Goal: Download file/media

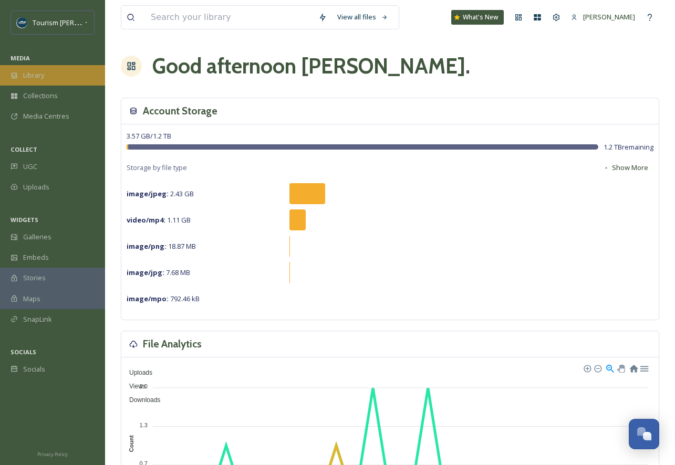
click at [53, 75] on div "Library" at bounding box center [52, 75] width 105 height 20
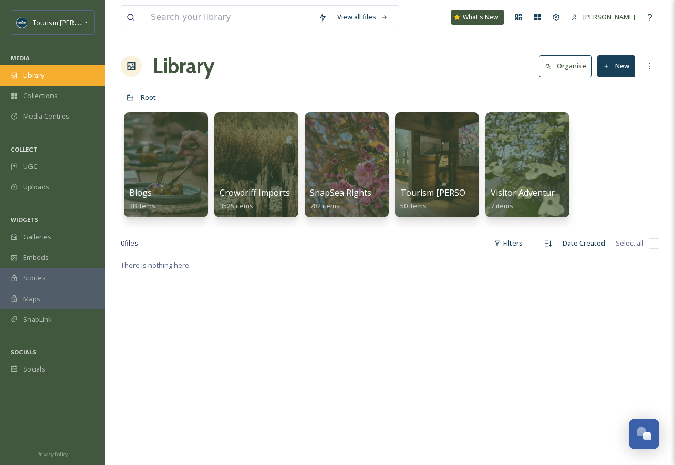
click at [35, 77] on span "Library" at bounding box center [33, 75] width 21 height 10
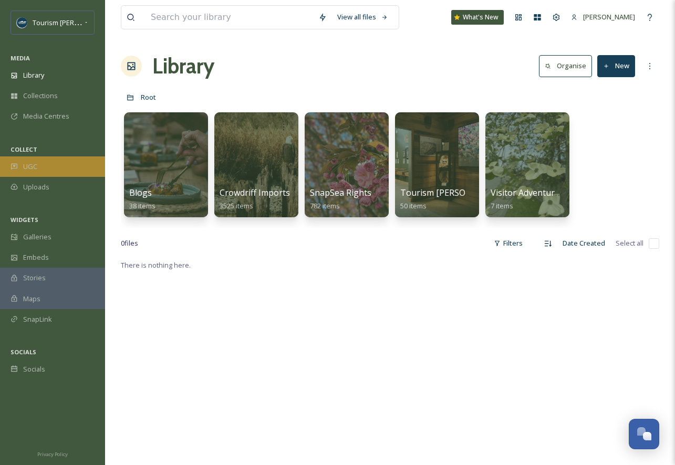
click at [49, 164] on div "UGC" at bounding box center [52, 167] width 105 height 20
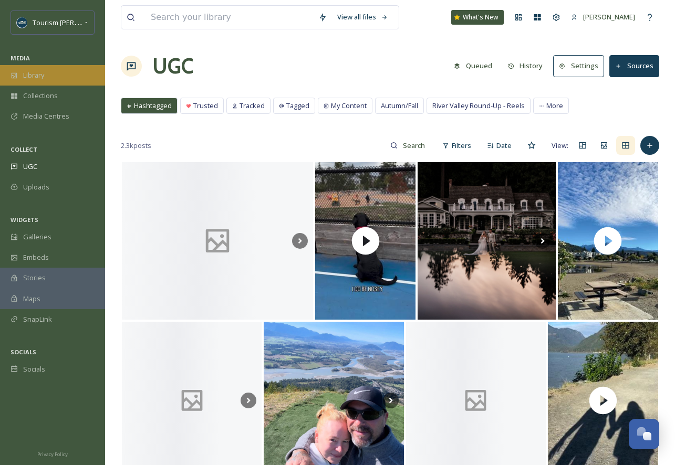
click at [51, 74] on div "Library" at bounding box center [52, 75] width 105 height 20
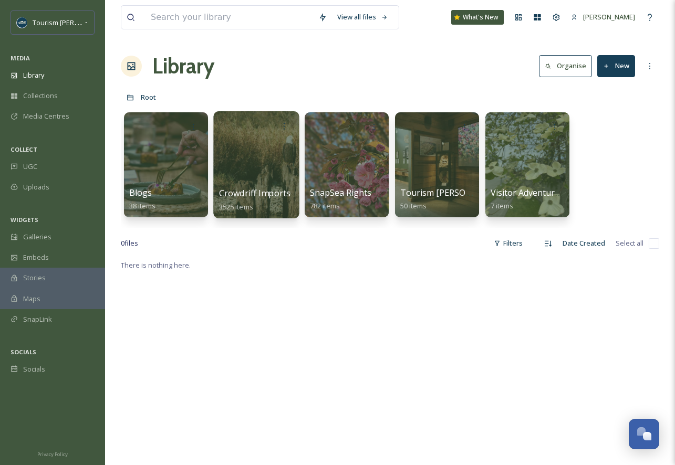
click at [267, 167] on div at bounding box center [256, 164] width 86 height 107
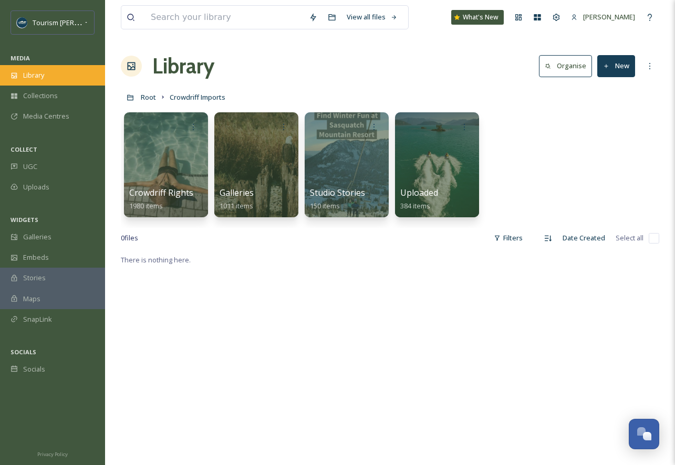
click at [22, 77] on div "Library" at bounding box center [52, 75] width 105 height 20
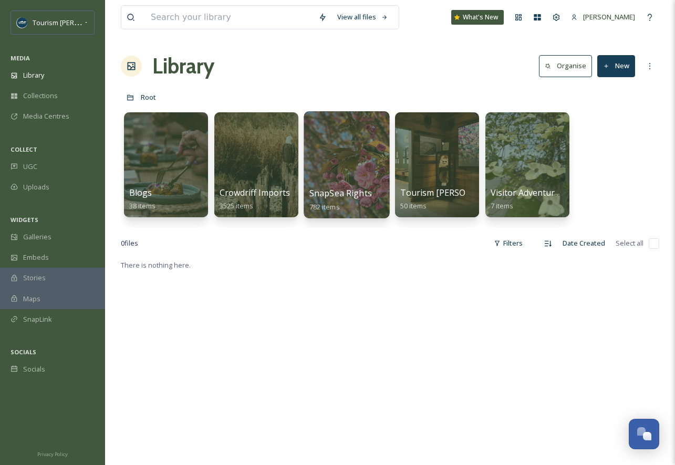
click at [335, 170] on div at bounding box center [347, 164] width 86 height 107
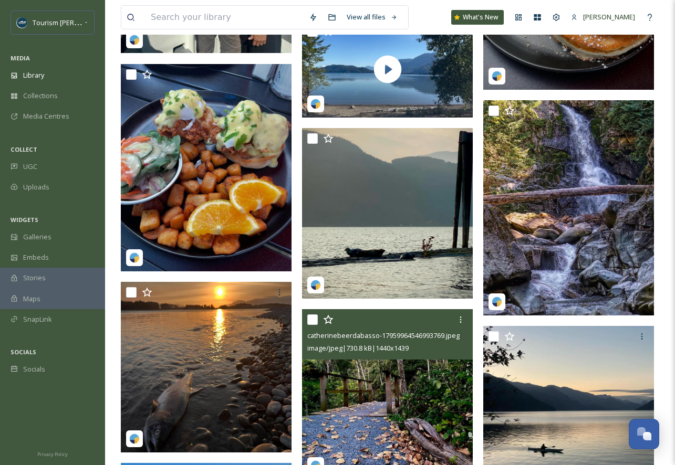
scroll to position [1205, 0]
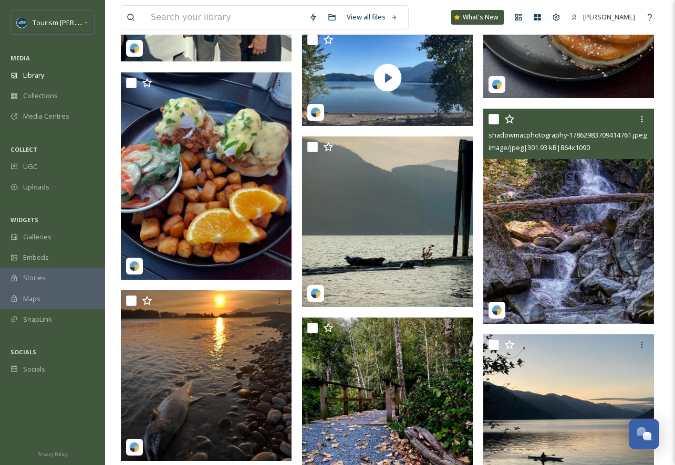
click at [569, 267] on img at bounding box center [568, 216] width 171 height 215
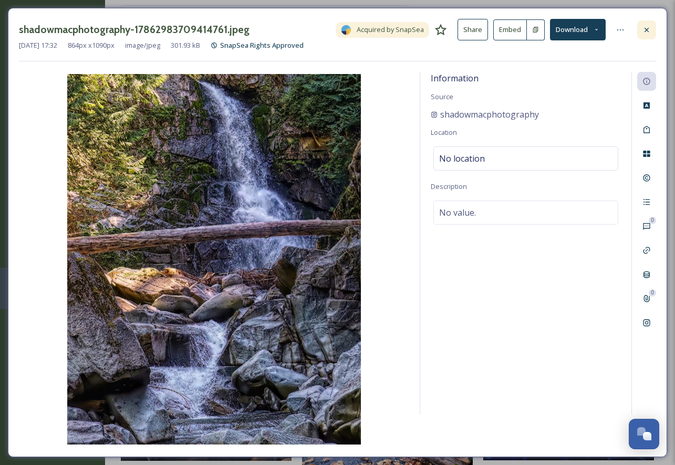
click at [650, 29] on icon at bounding box center [646, 30] width 8 height 8
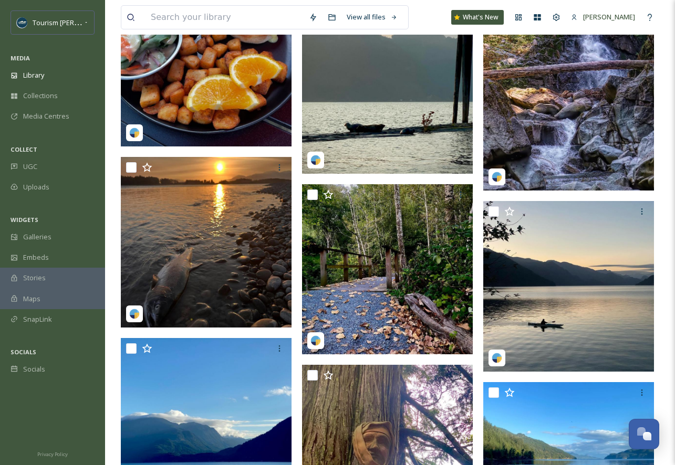
scroll to position [1339, 0]
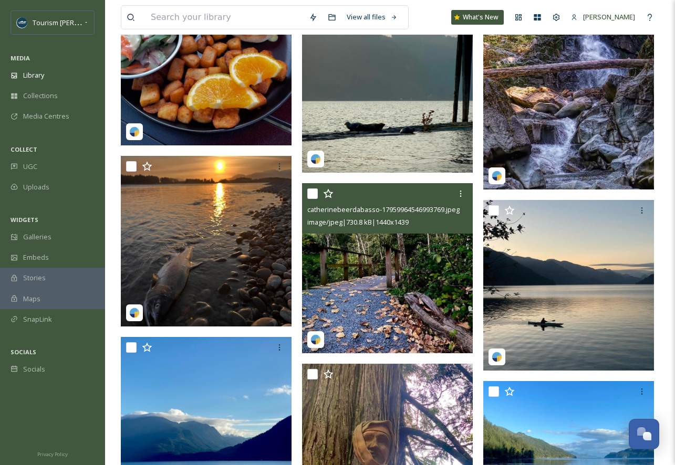
click at [356, 286] on img at bounding box center [387, 268] width 171 height 171
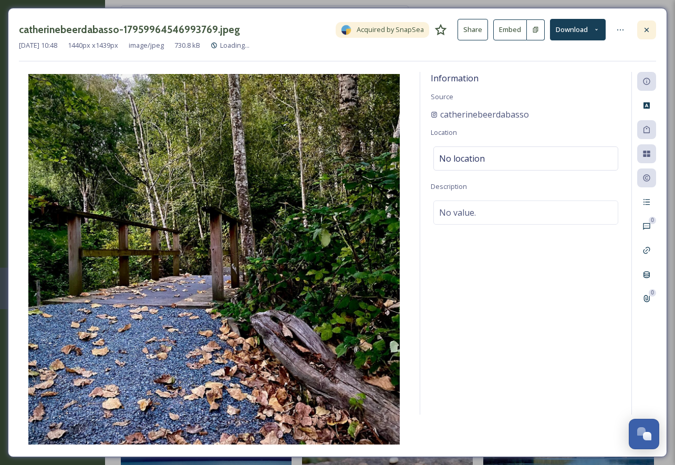
click at [646, 28] on icon at bounding box center [646, 30] width 8 height 8
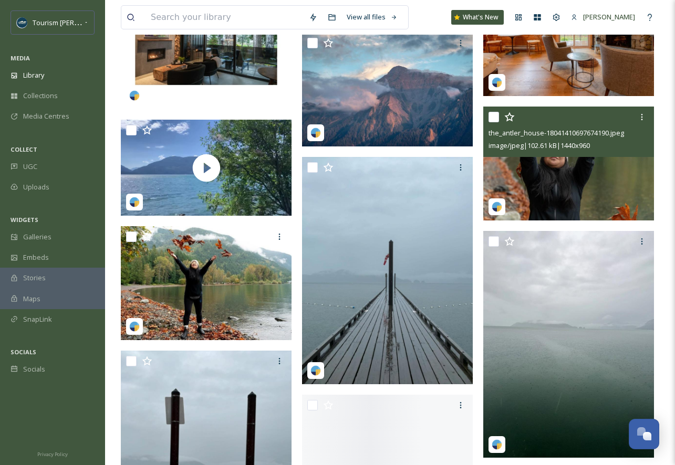
scroll to position [2691, 0]
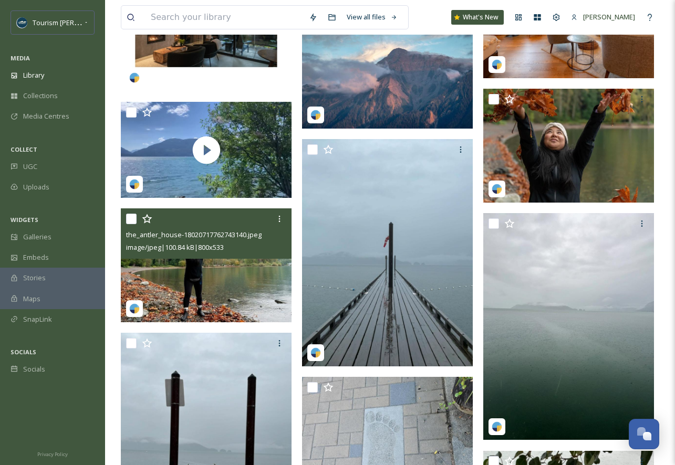
click at [213, 293] on img at bounding box center [206, 265] width 171 height 113
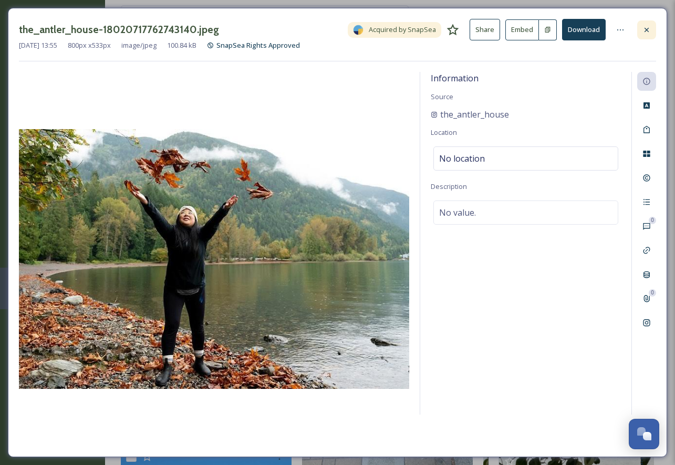
click at [645, 32] on icon at bounding box center [646, 30] width 8 height 8
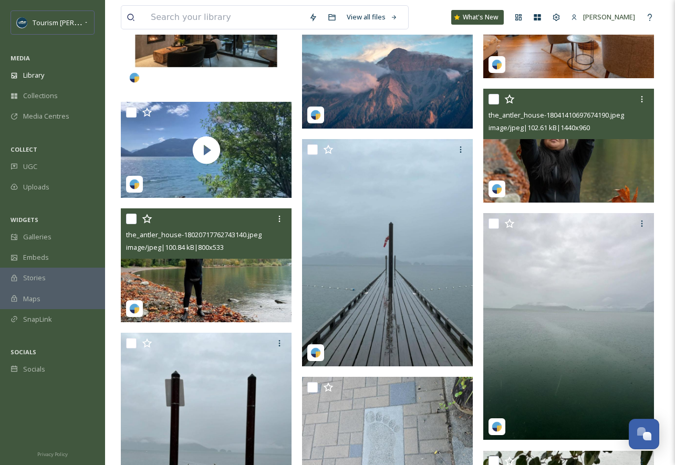
click at [544, 177] on img at bounding box center [568, 146] width 171 height 114
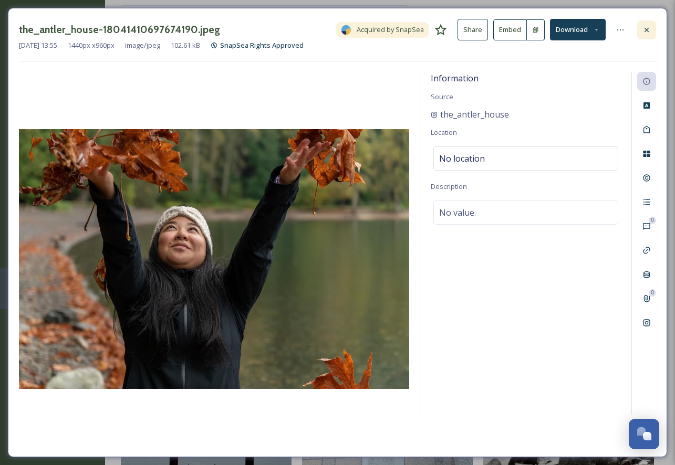
click at [651, 30] on div at bounding box center [646, 29] width 19 height 19
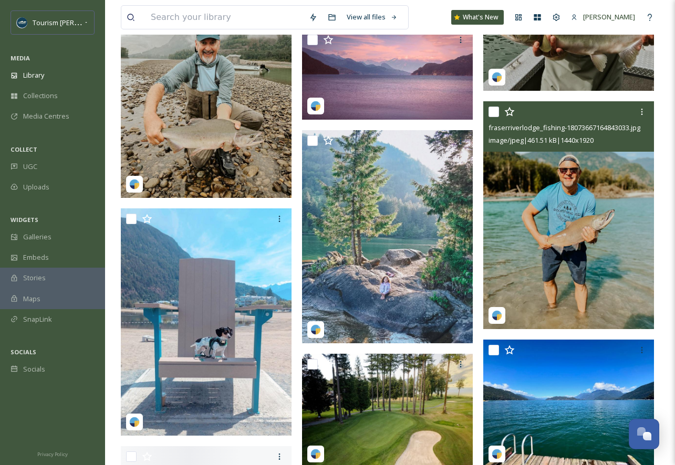
scroll to position [4666, 0]
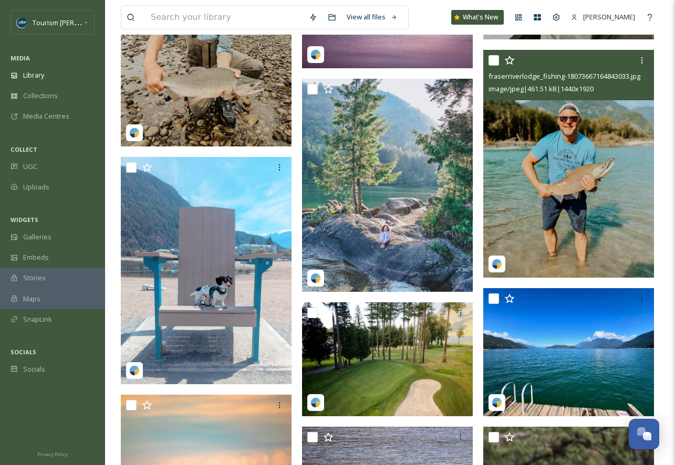
click at [536, 256] on img at bounding box center [568, 163] width 171 height 227
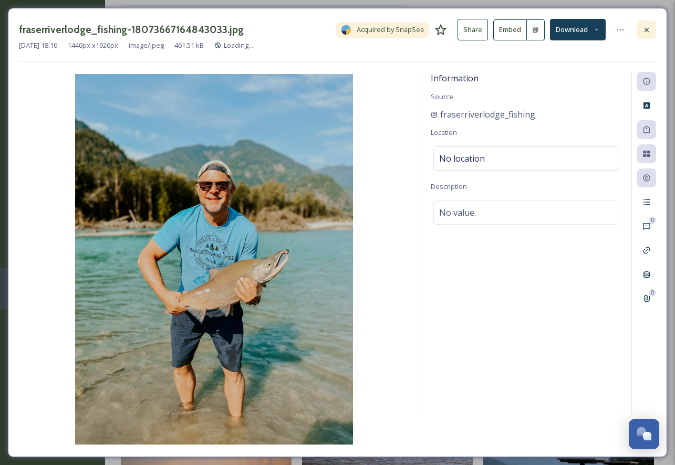
click at [650, 36] on div at bounding box center [646, 29] width 19 height 19
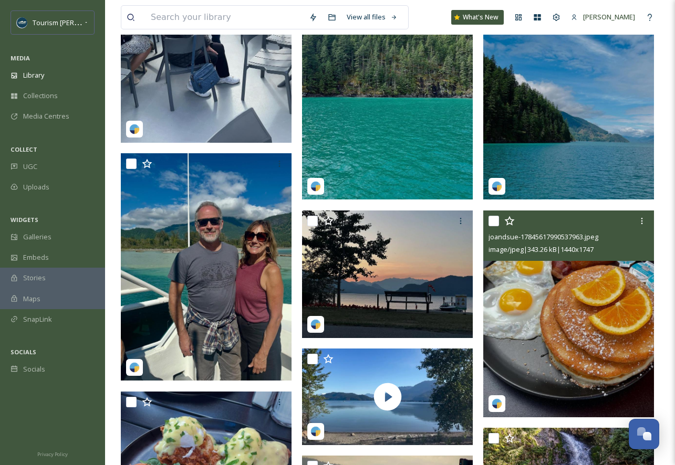
scroll to position [913, 0]
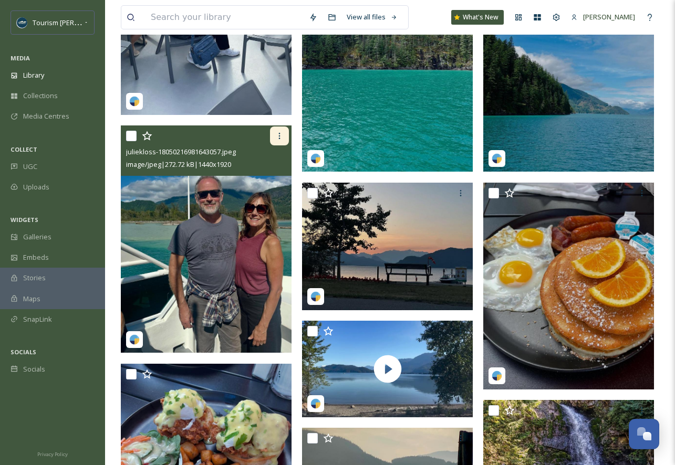
click at [280, 136] on icon at bounding box center [279, 136] width 8 height 8
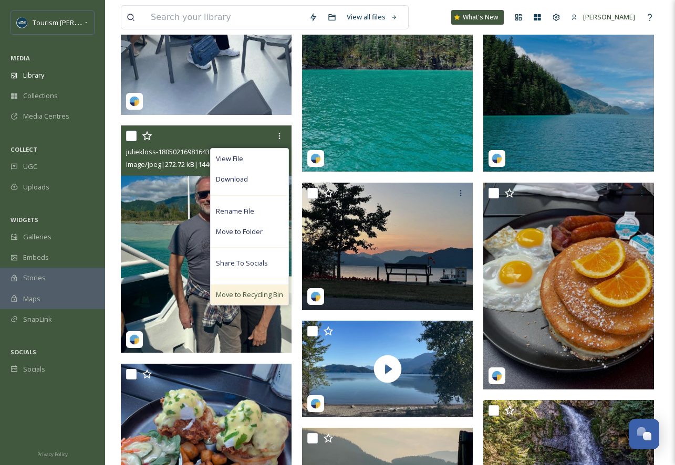
click at [242, 293] on span "Move to Recycling Bin" at bounding box center [249, 295] width 67 height 10
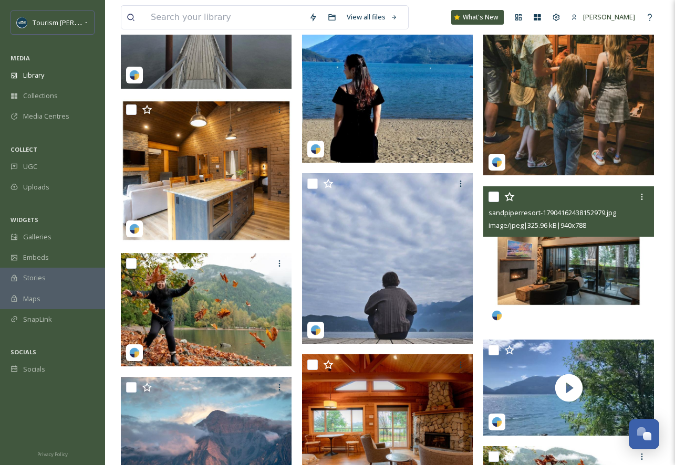
scroll to position [2273, 0]
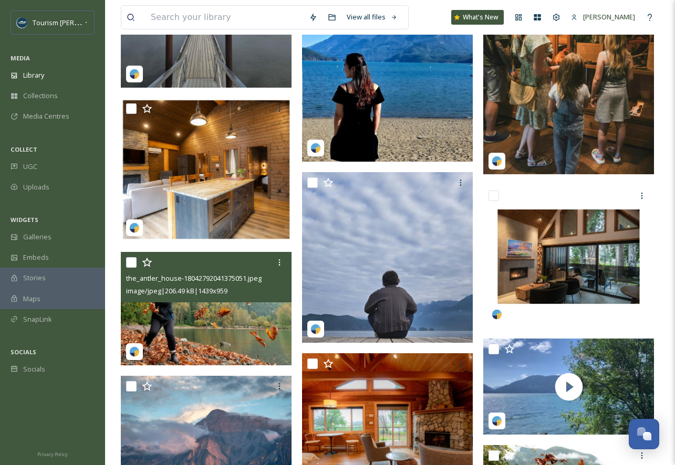
click at [197, 315] on img at bounding box center [206, 309] width 171 height 114
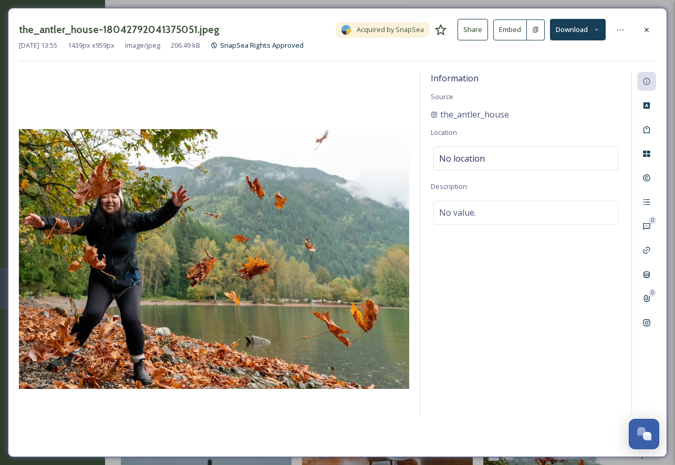
click at [575, 29] on button "Download" at bounding box center [578, 30] width 56 height 22
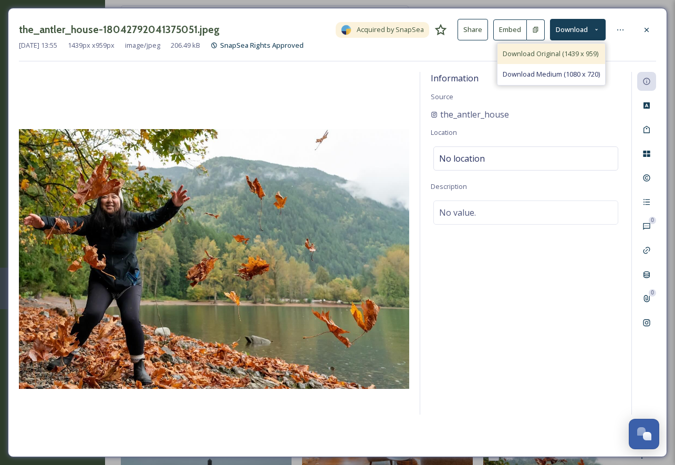
click at [555, 51] on span "Download Original (1439 x 959)" at bounding box center [551, 54] width 96 height 10
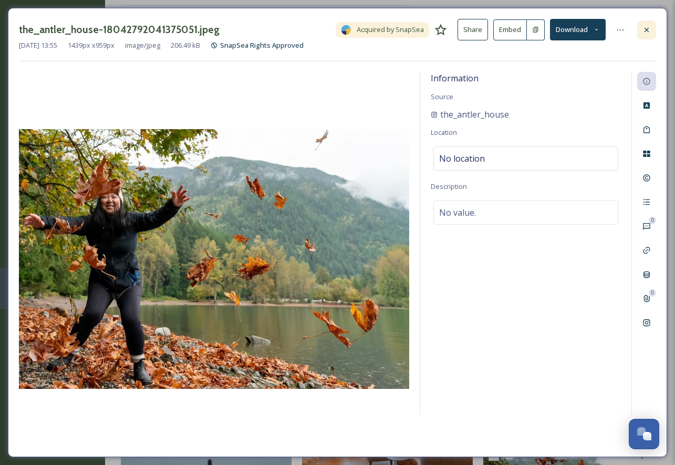
click at [645, 29] on icon at bounding box center [646, 30] width 8 height 8
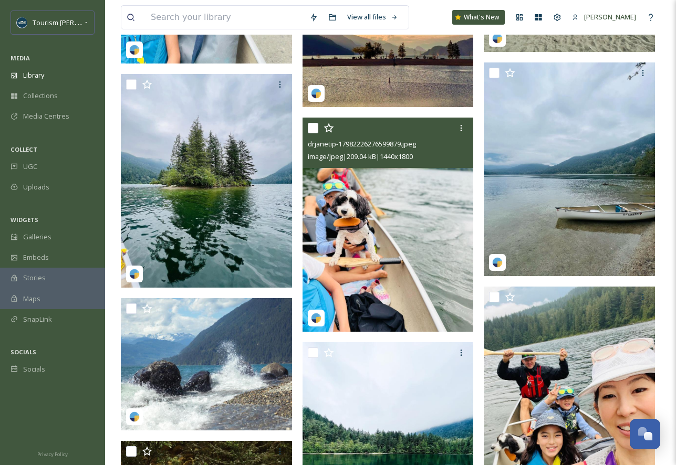
scroll to position [9690, 0]
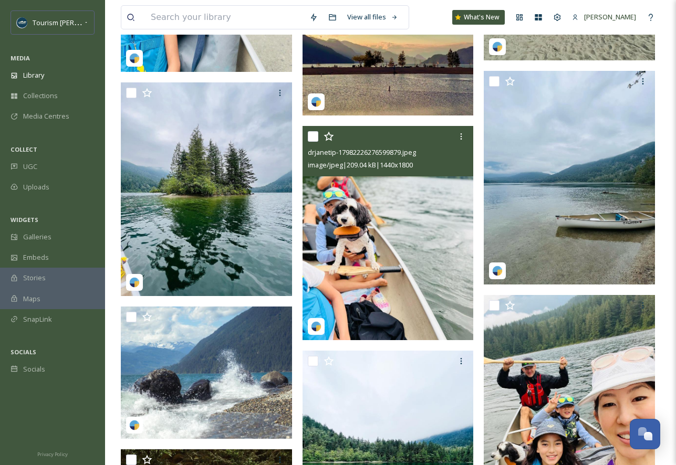
click at [400, 312] on img at bounding box center [388, 233] width 171 height 214
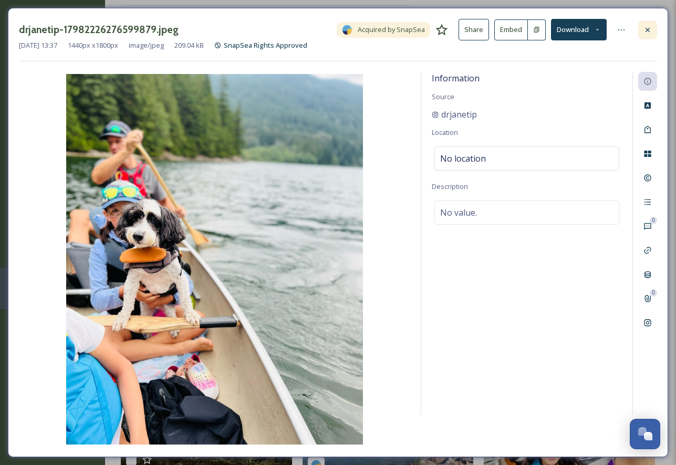
click at [648, 27] on icon at bounding box center [647, 30] width 8 height 8
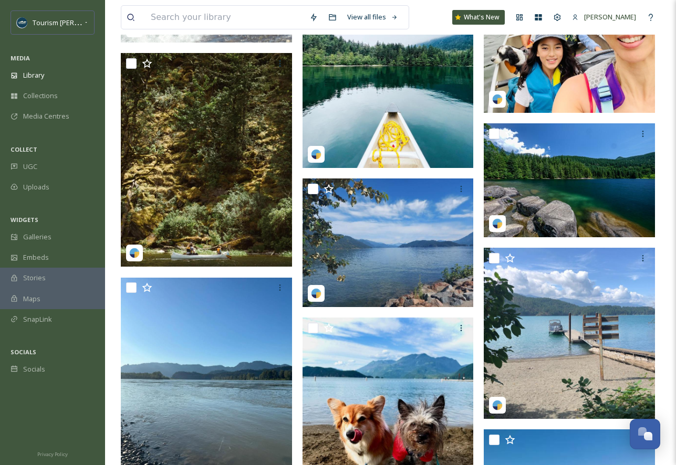
scroll to position [10092, 0]
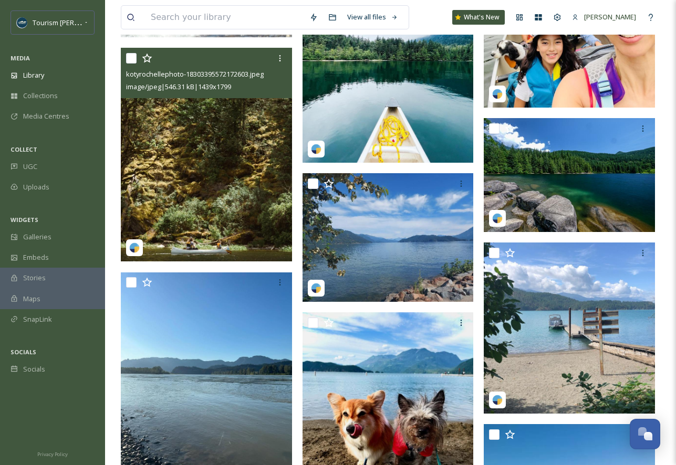
click at [217, 181] on img at bounding box center [206, 155] width 171 height 214
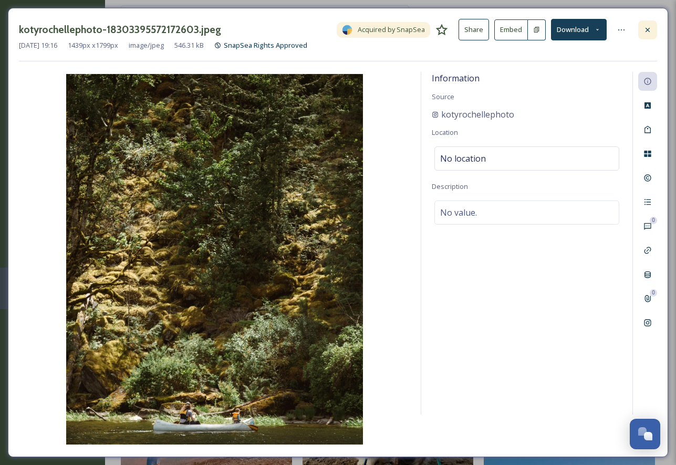
click at [646, 30] on icon at bounding box center [647, 30] width 8 height 8
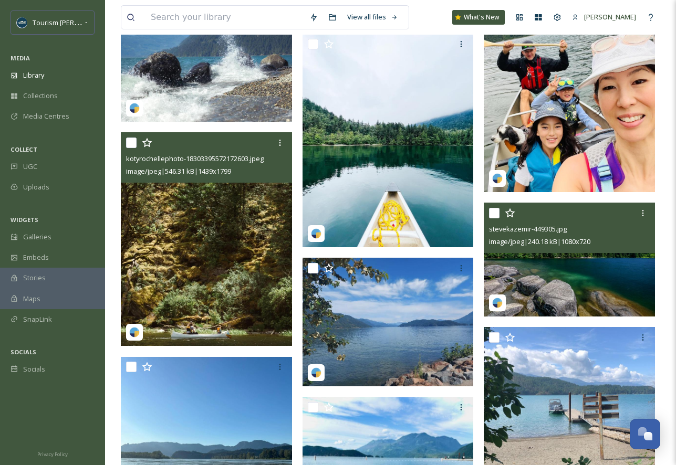
scroll to position [9983, 0]
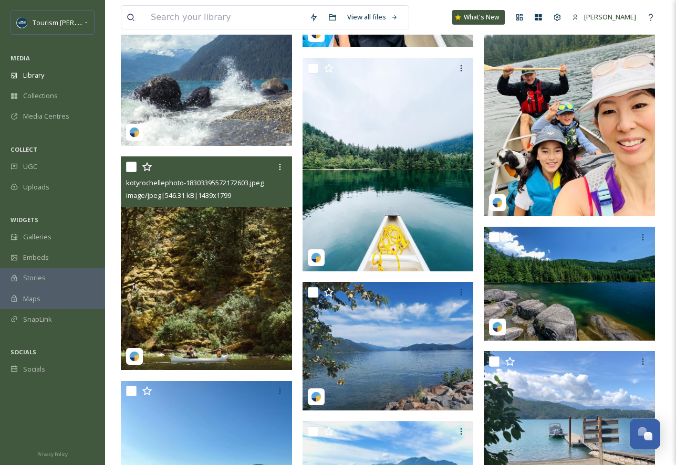
click at [205, 298] on img at bounding box center [206, 264] width 171 height 214
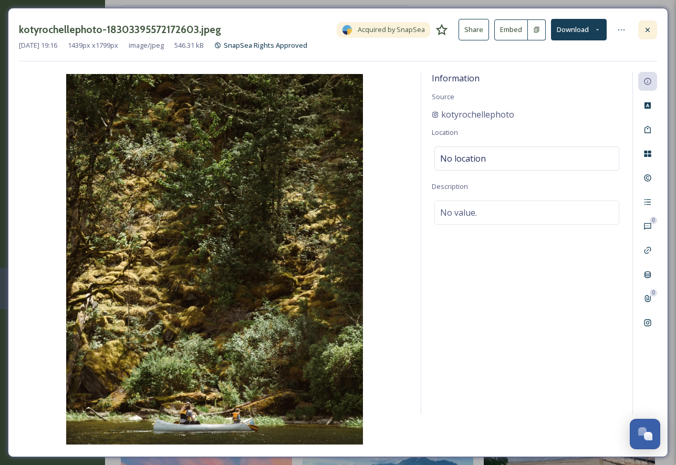
click at [650, 29] on icon at bounding box center [647, 30] width 8 height 8
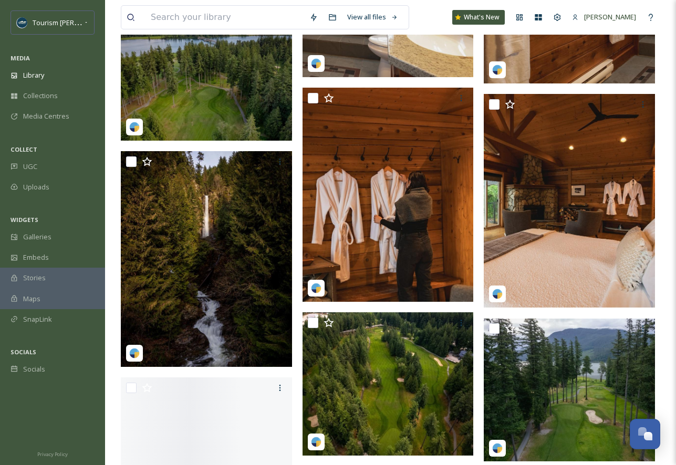
scroll to position [12241, 0]
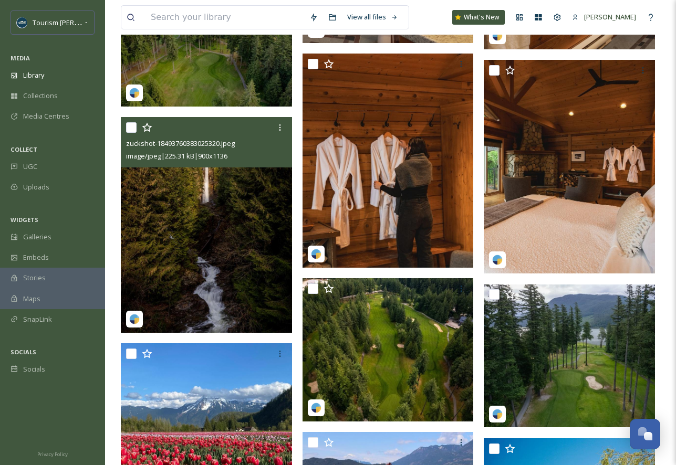
click at [210, 241] on img at bounding box center [206, 225] width 171 height 216
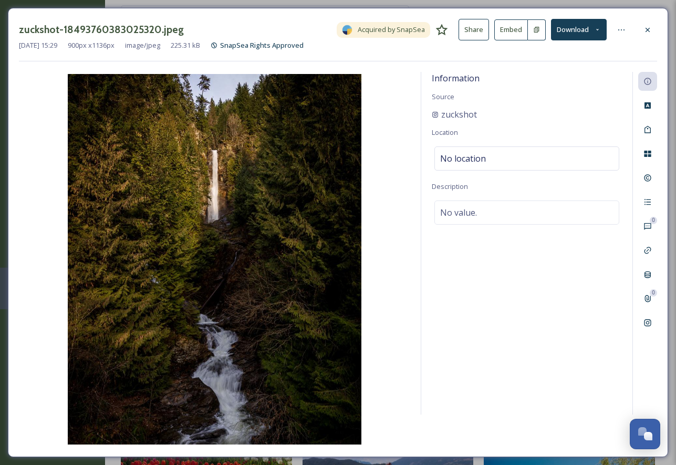
click at [572, 27] on button "Download" at bounding box center [579, 30] width 56 height 22
click at [560, 50] on span "Download Original (900 x 1136)" at bounding box center [552, 54] width 96 height 10
click at [646, 26] on icon at bounding box center [647, 30] width 8 height 8
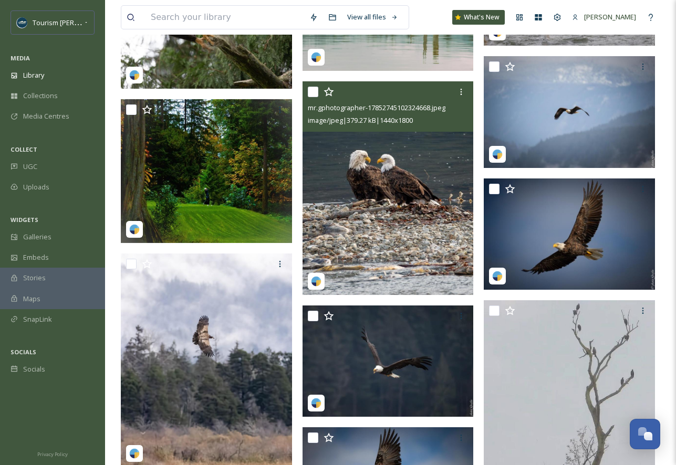
scroll to position [24996, 0]
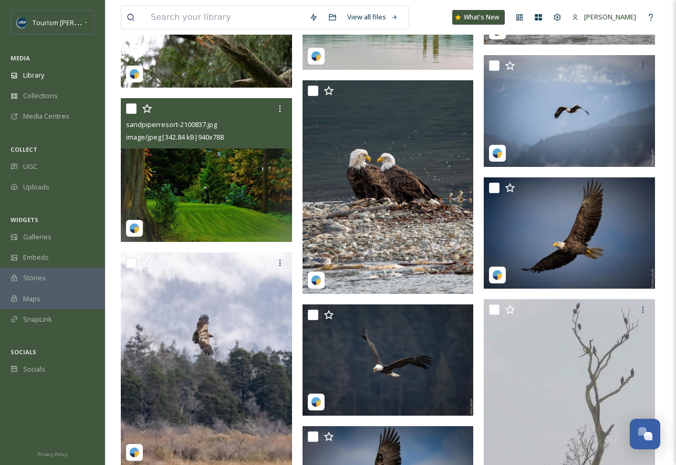
click at [193, 206] on img at bounding box center [206, 169] width 171 height 143
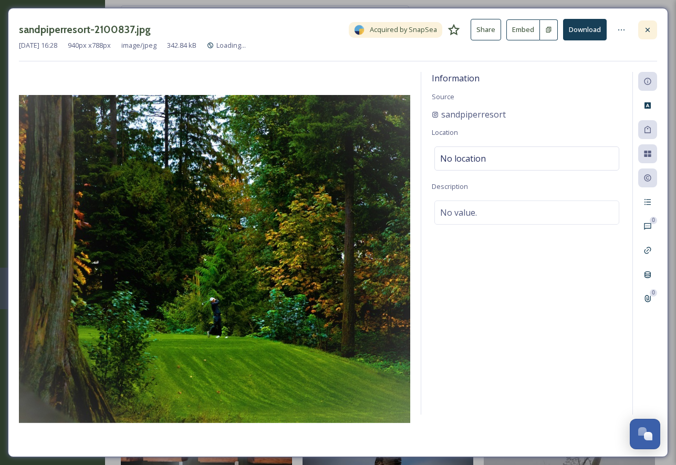
click at [642, 33] on div at bounding box center [647, 29] width 19 height 19
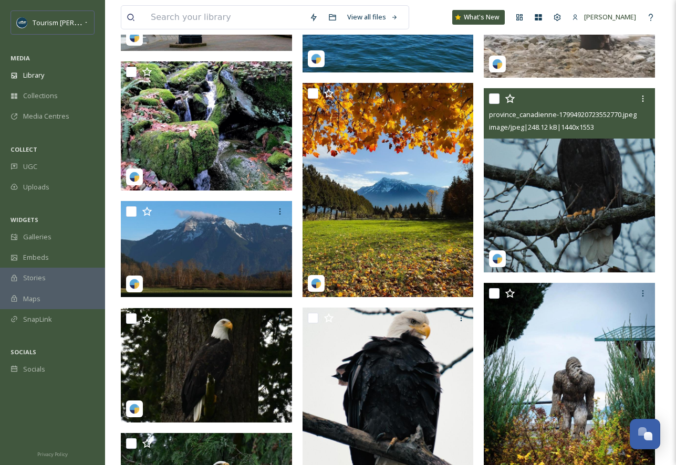
scroll to position [26427, 0]
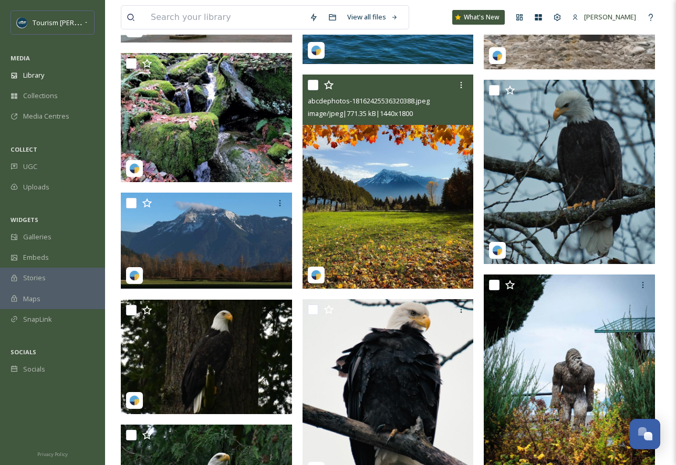
click at [390, 240] on img at bounding box center [388, 182] width 171 height 214
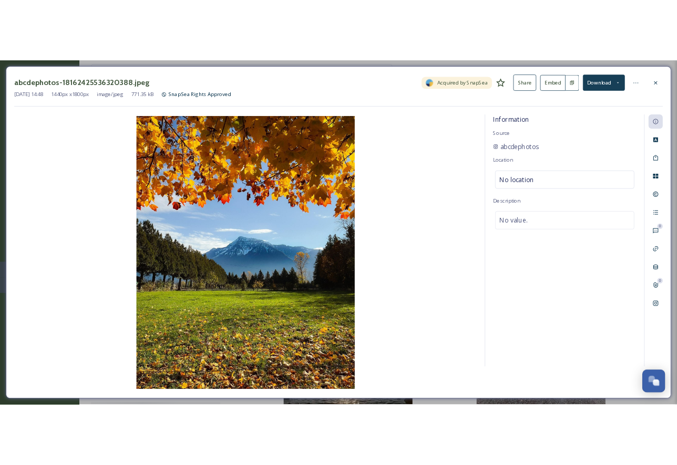
scroll to position [26427, 0]
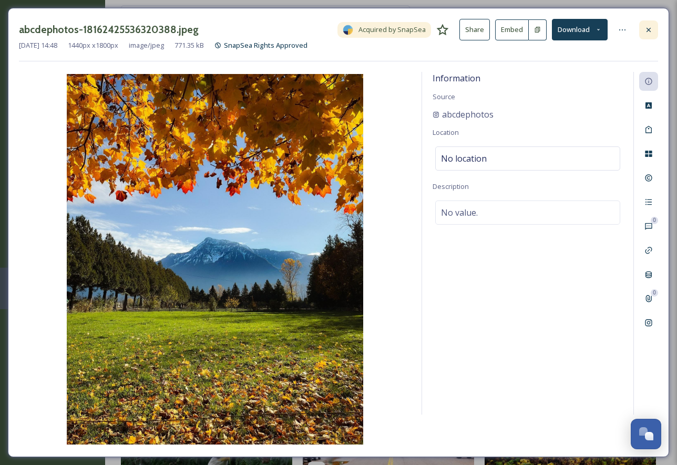
click at [649, 25] on div at bounding box center [648, 29] width 19 height 19
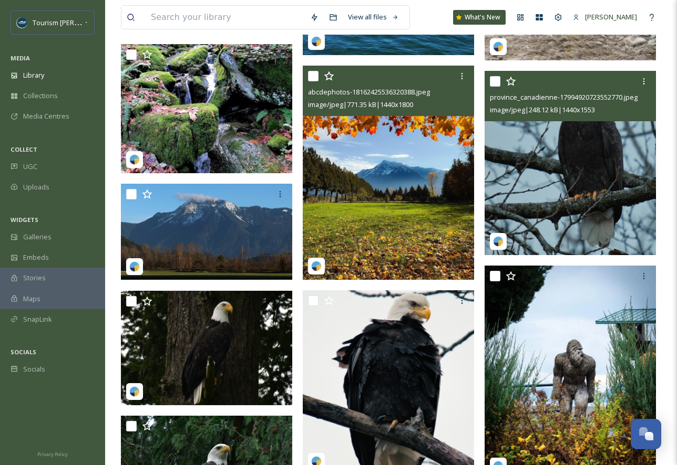
scroll to position [26381, 0]
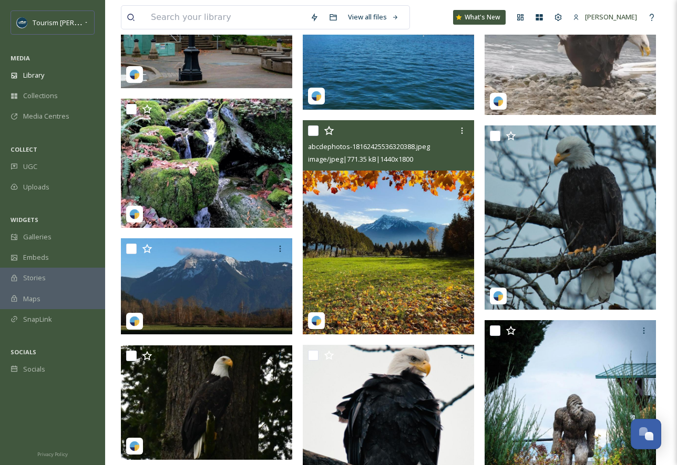
click at [419, 274] on img at bounding box center [388, 227] width 171 height 214
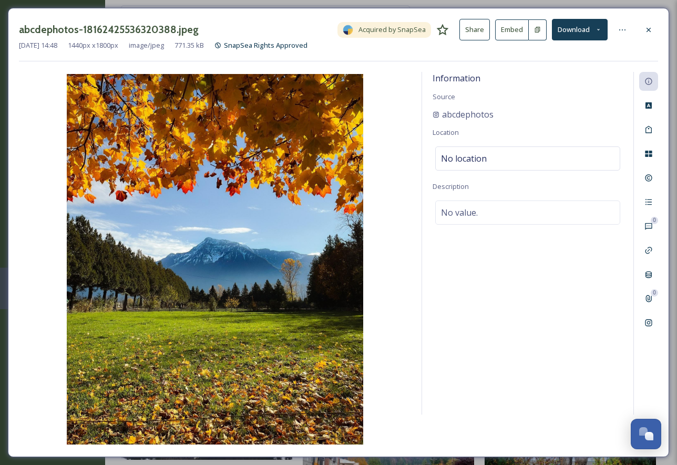
click at [582, 30] on button "Download" at bounding box center [580, 30] width 56 height 22
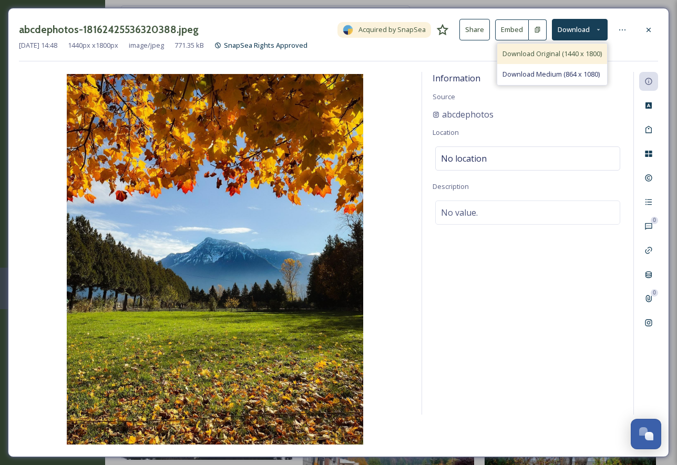
click at [576, 53] on span "Download Original (1440 x 1800)" at bounding box center [551, 54] width 99 height 10
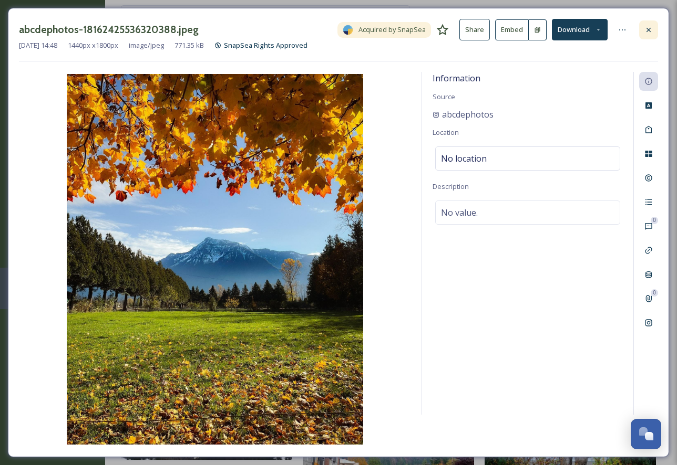
click at [647, 30] on icon at bounding box center [648, 29] width 4 height 4
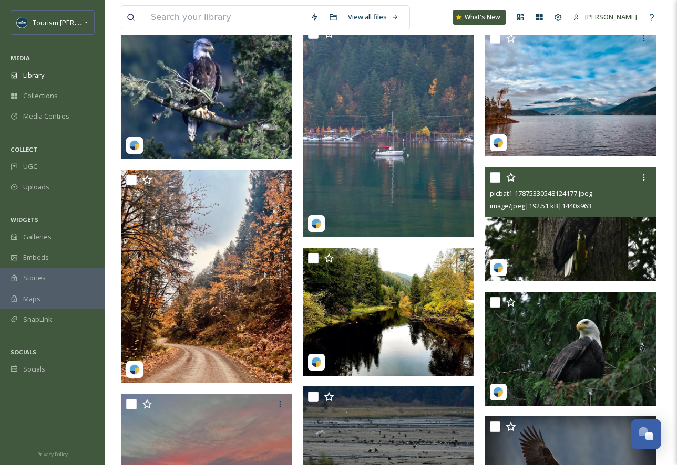
scroll to position [27041, 0]
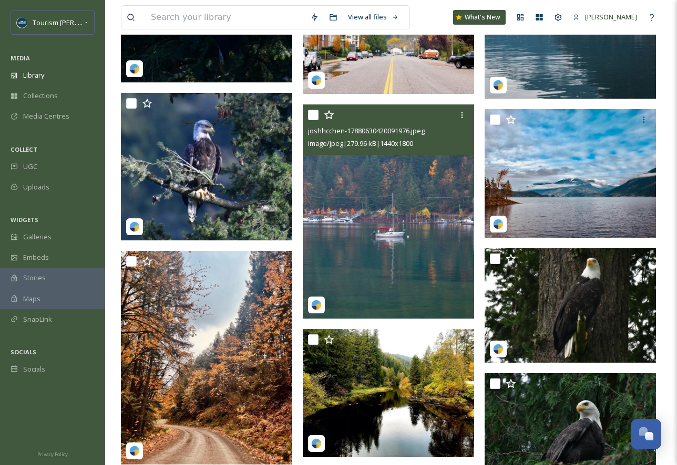
click at [361, 233] on img at bounding box center [388, 212] width 171 height 214
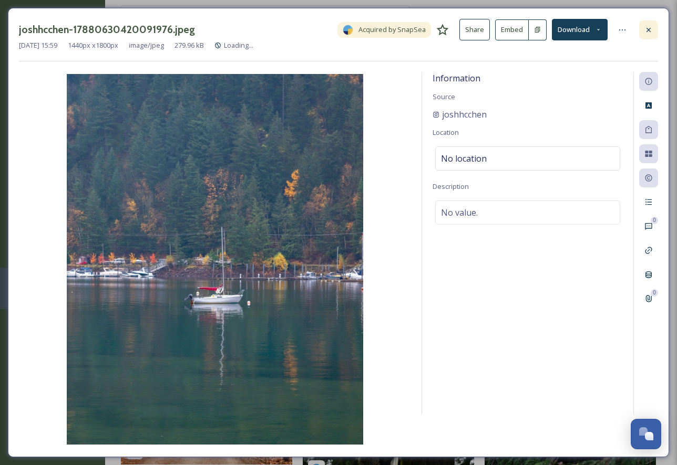
click at [648, 25] on div at bounding box center [648, 29] width 19 height 19
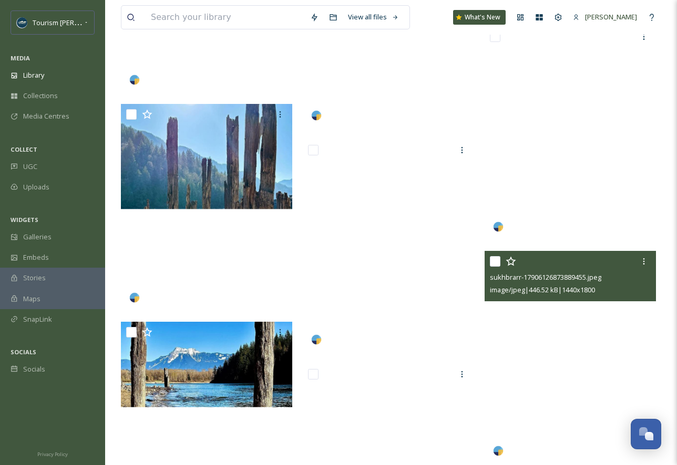
scroll to position [41466, 0]
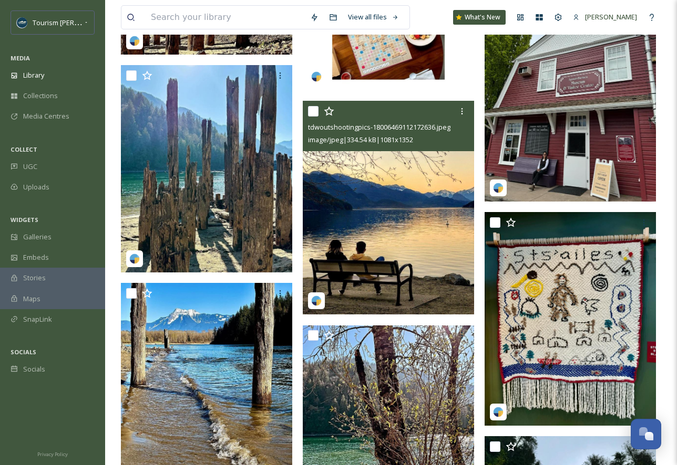
click at [363, 275] on img at bounding box center [388, 208] width 171 height 214
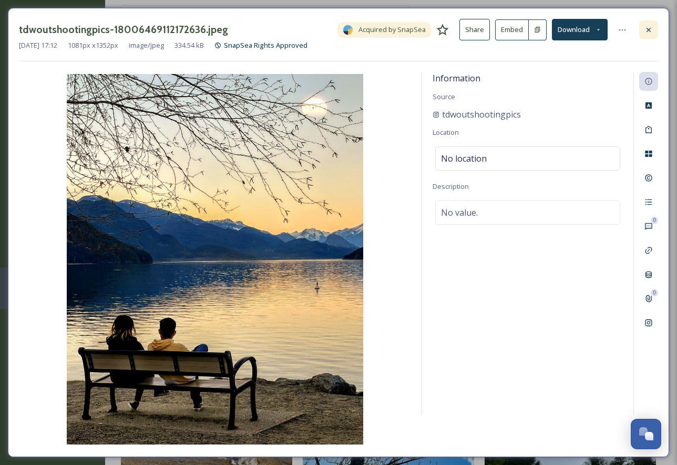
click at [650, 30] on icon at bounding box center [648, 30] width 8 height 8
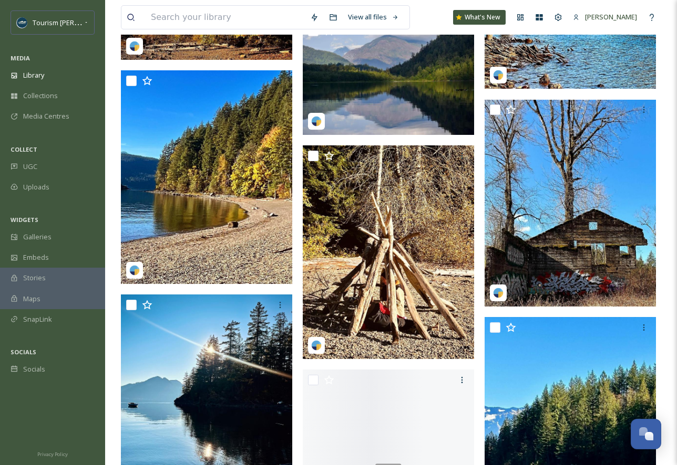
scroll to position [42630, 0]
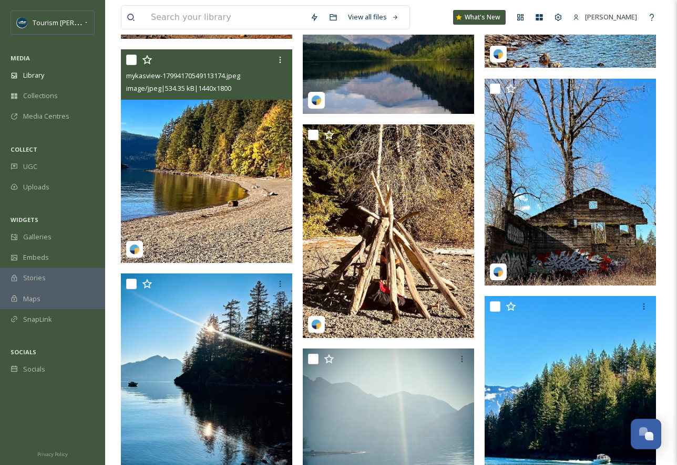
click at [226, 209] on img at bounding box center [206, 156] width 171 height 214
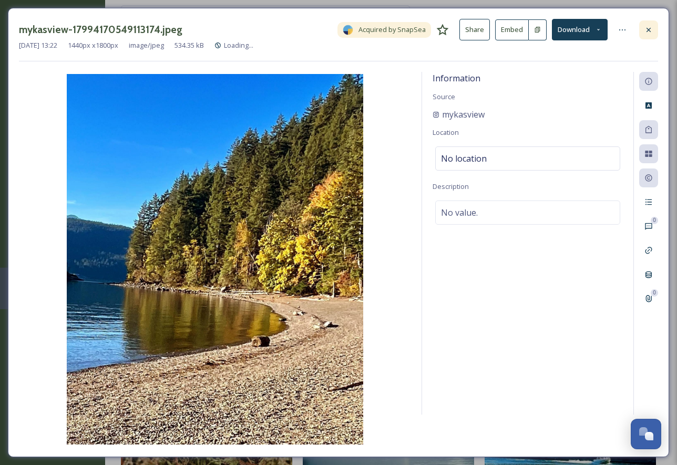
click at [648, 30] on icon at bounding box center [648, 30] width 8 height 8
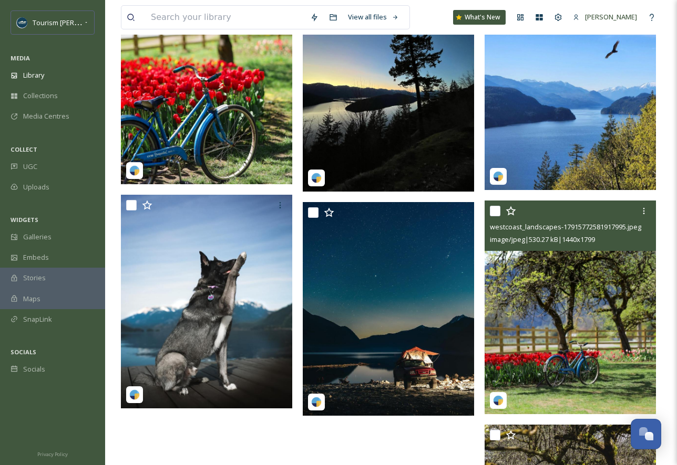
scroll to position [48724, 0]
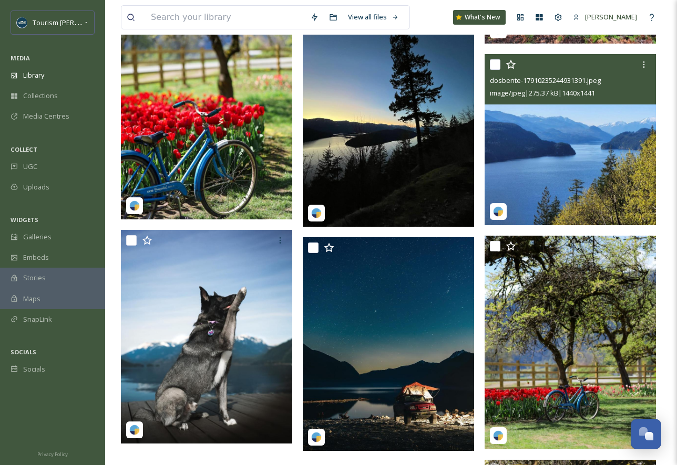
click at [577, 172] on img at bounding box center [569, 139] width 171 height 171
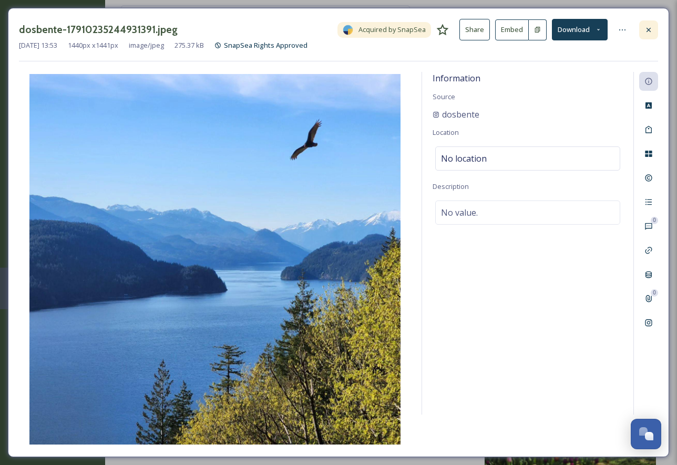
click at [648, 26] on icon at bounding box center [648, 30] width 8 height 8
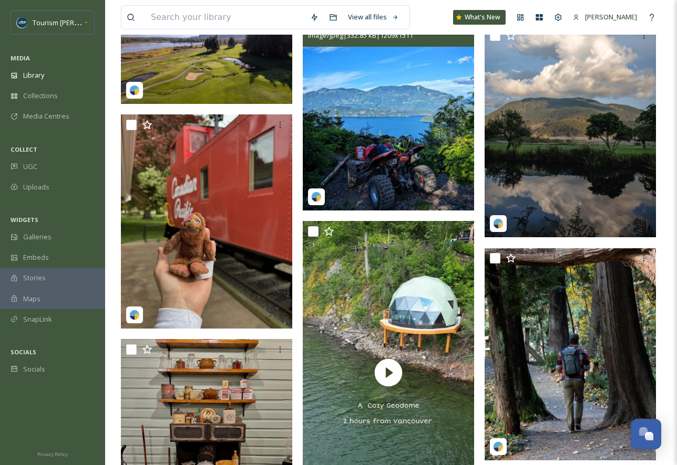
scroll to position [39996, 0]
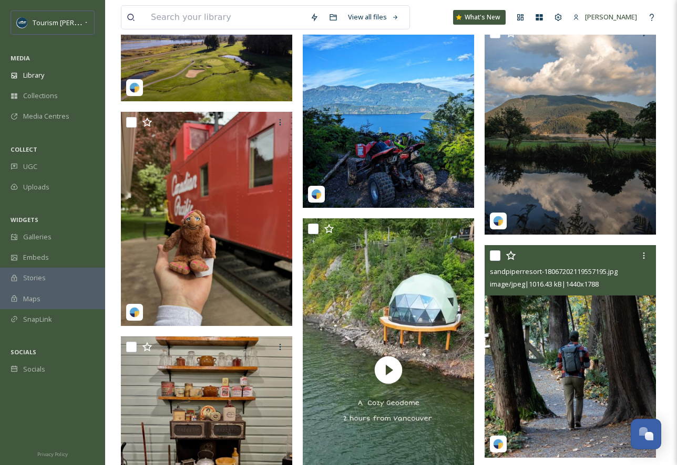
click at [577, 329] on img at bounding box center [569, 352] width 171 height 213
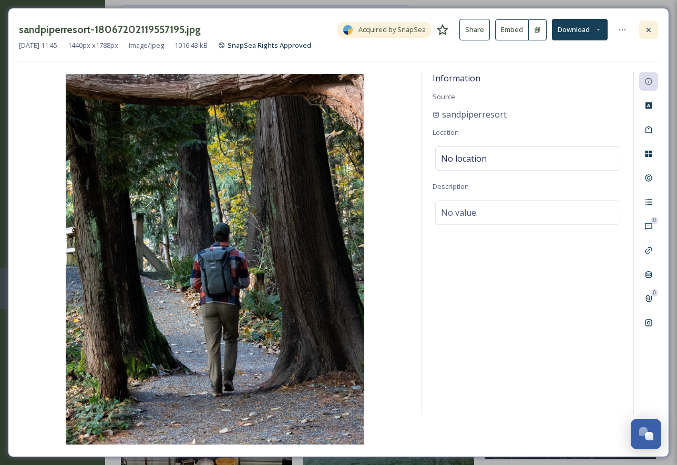
click at [648, 29] on icon at bounding box center [648, 29] width 4 height 4
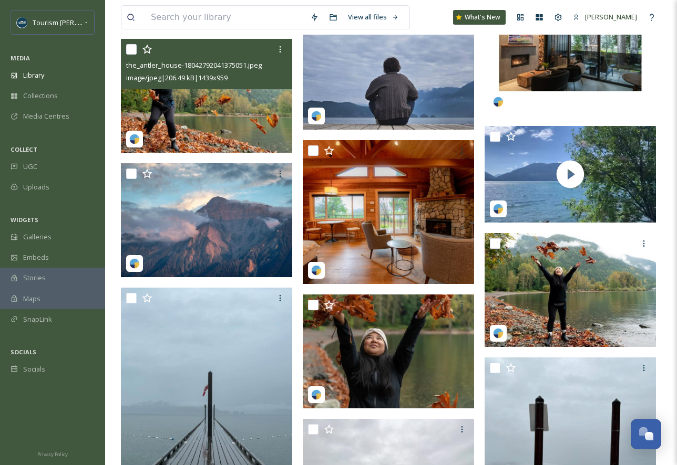
scroll to position [2495, 0]
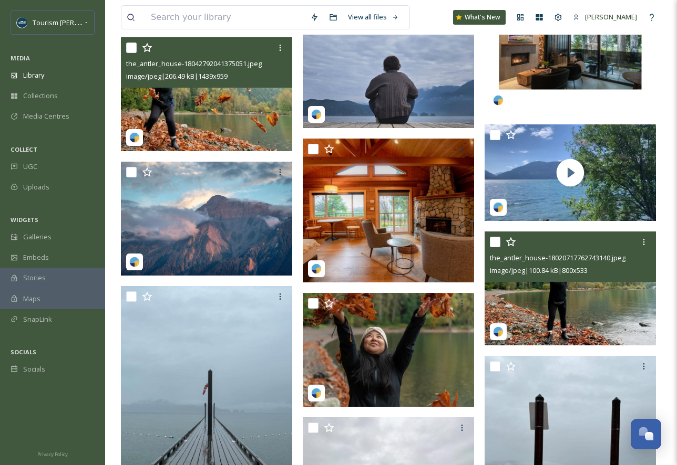
click at [581, 323] on img at bounding box center [569, 289] width 171 height 114
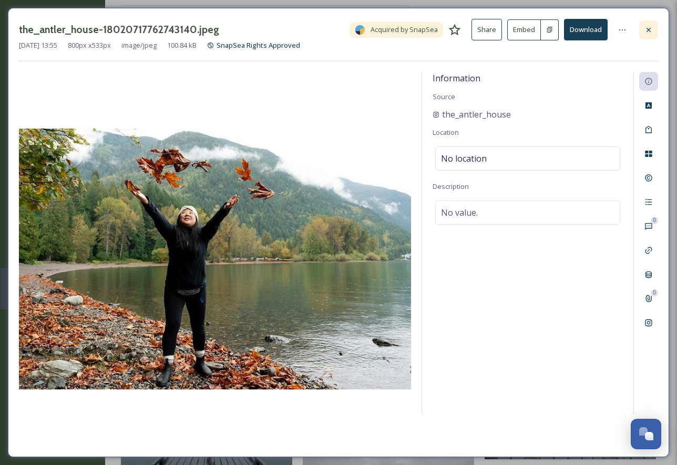
click at [646, 29] on icon at bounding box center [648, 30] width 8 height 8
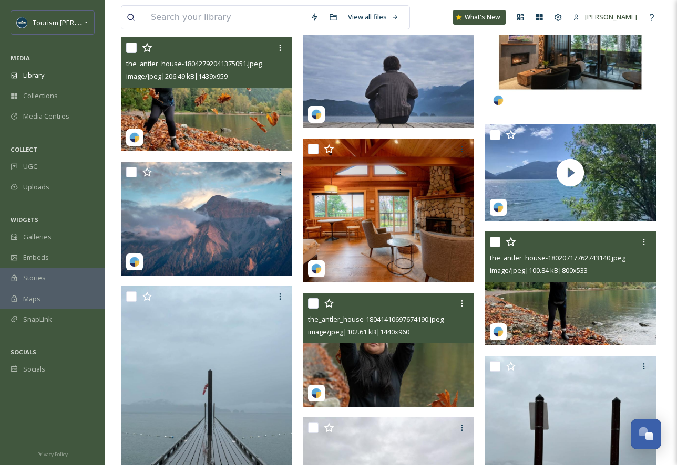
click at [377, 378] on img at bounding box center [388, 350] width 171 height 114
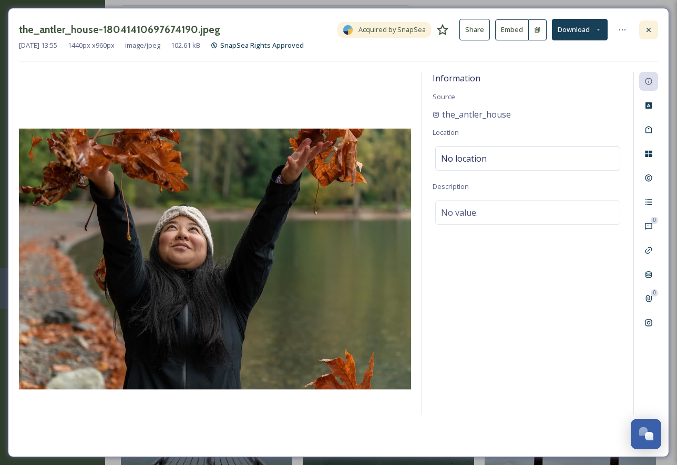
click at [647, 27] on icon at bounding box center [648, 30] width 8 height 8
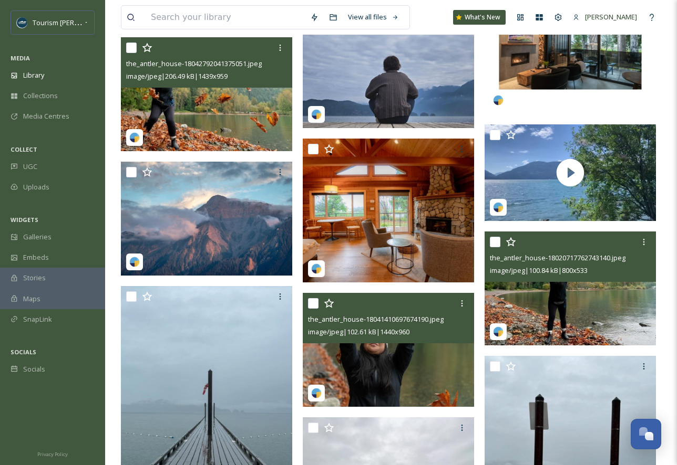
click at [203, 111] on img at bounding box center [206, 94] width 171 height 114
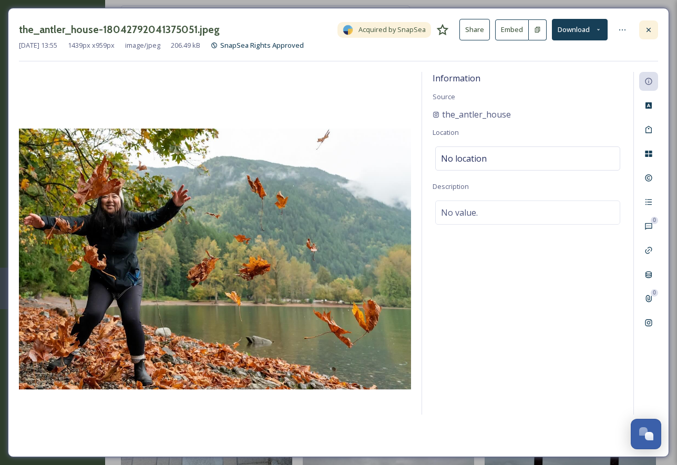
click at [649, 26] on icon at bounding box center [648, 30] width 8 height 8
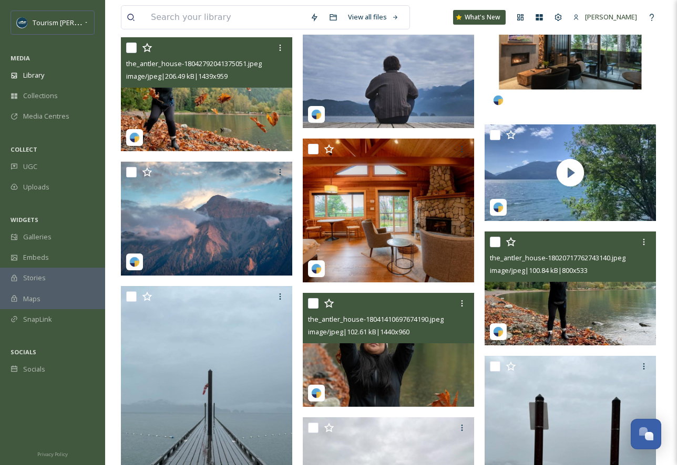
click at [372, 373] on img at bounding box center [388, 350] width 171 height 114
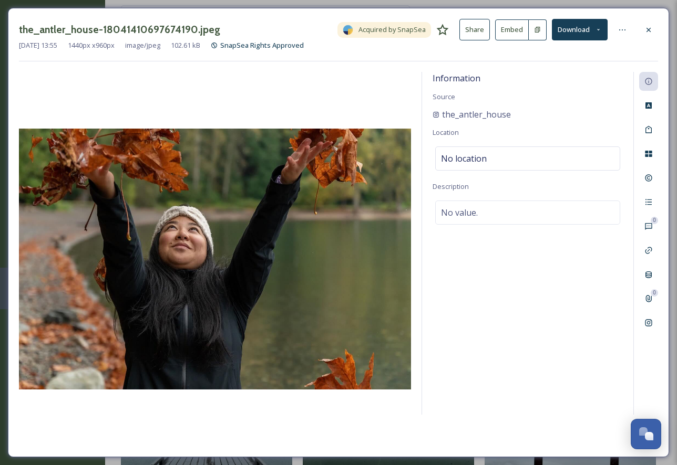
click at [580, 27] on button "Download" at bounding box center [580, 30] width 56 height 22
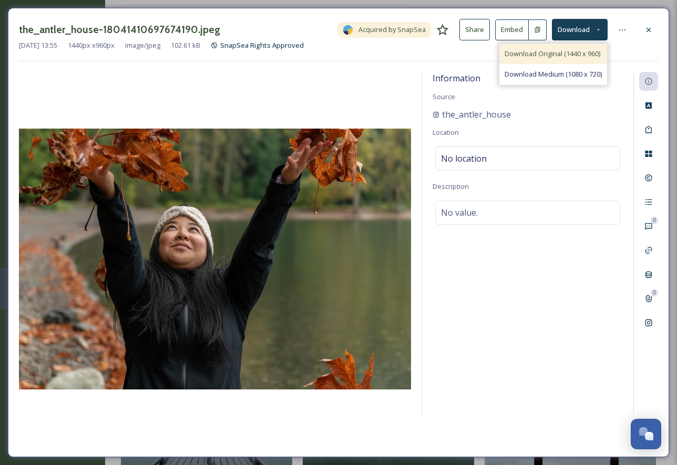
click at [561, 53] on span "Download Original (1440 x 960)" at bounding box center [552, 54] width 96 height 10
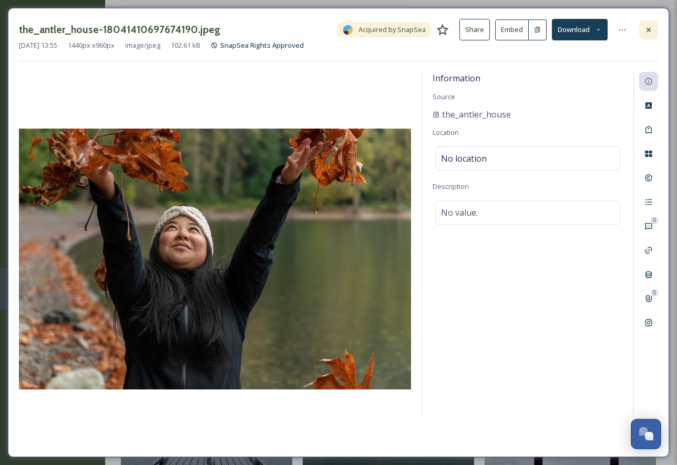
click at [648, 29] on icon at bounding box center [648, 29] width 4 height 4
